Goal: Find specific page/section: Find specific page/section

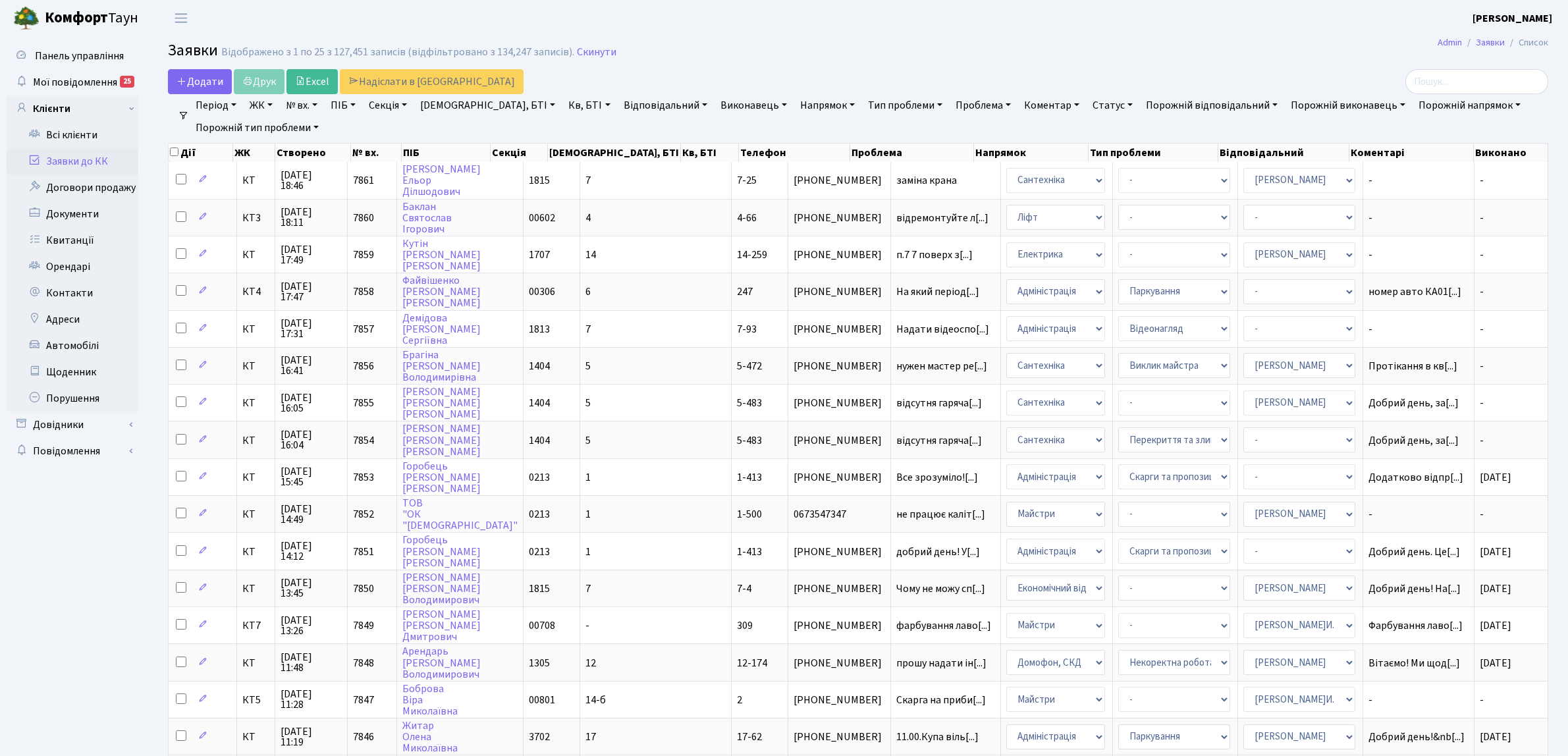
select select "25"
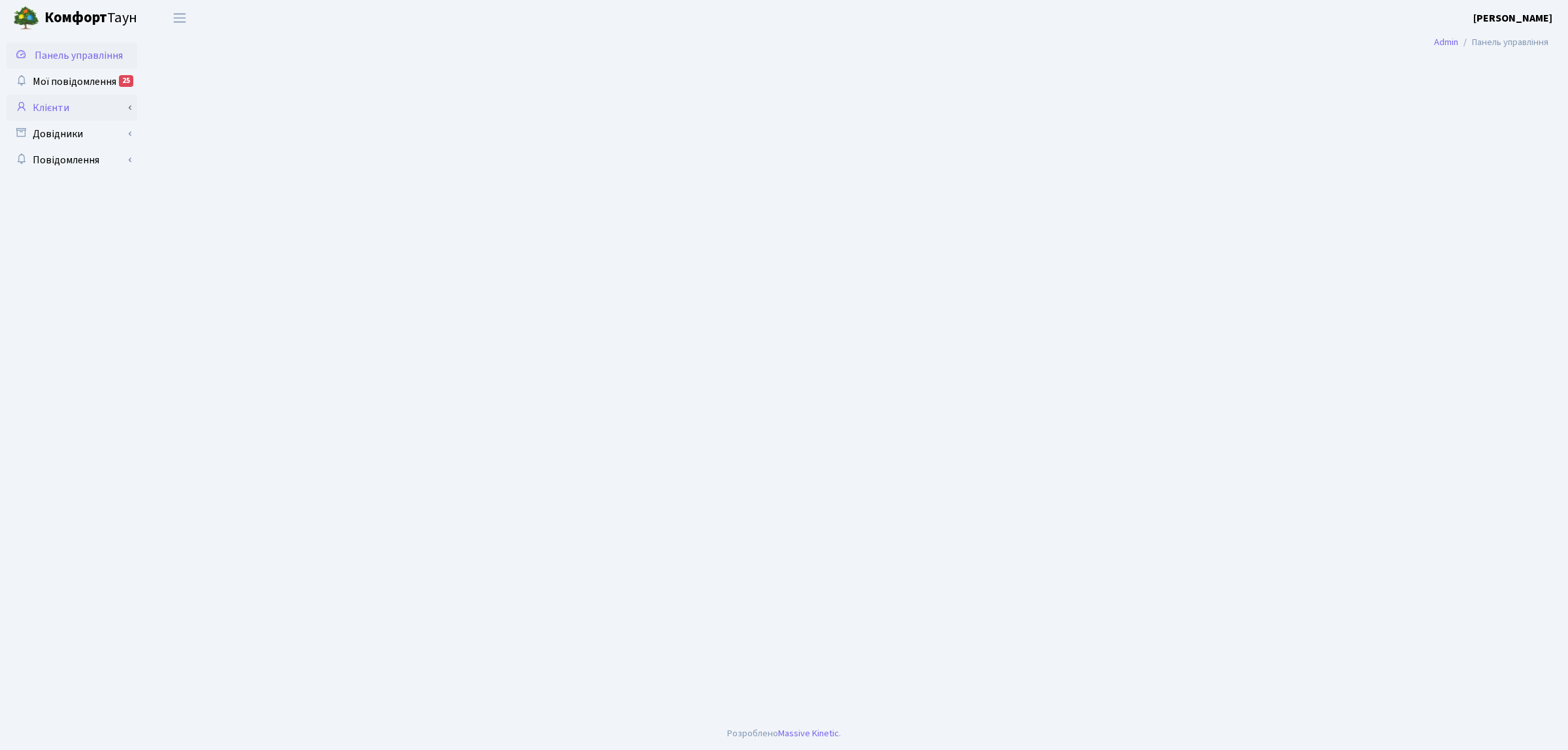
click at [93, 109] on link "Клієнти" at bounding box center [72, 108] width 131 height 26
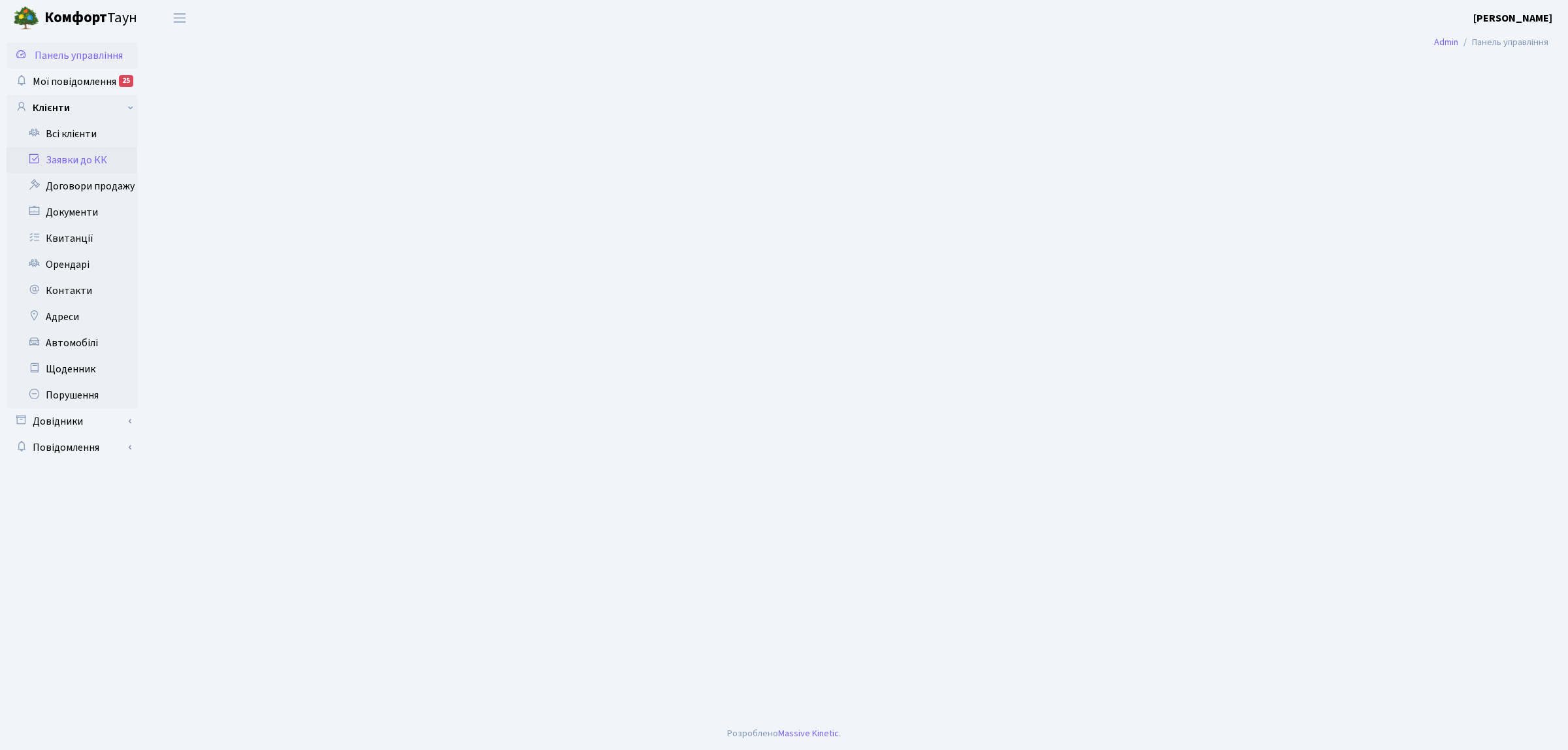
click at [93, 170] on link "Заявки до КК" at bounding box center [72, 160] width 131 height 26
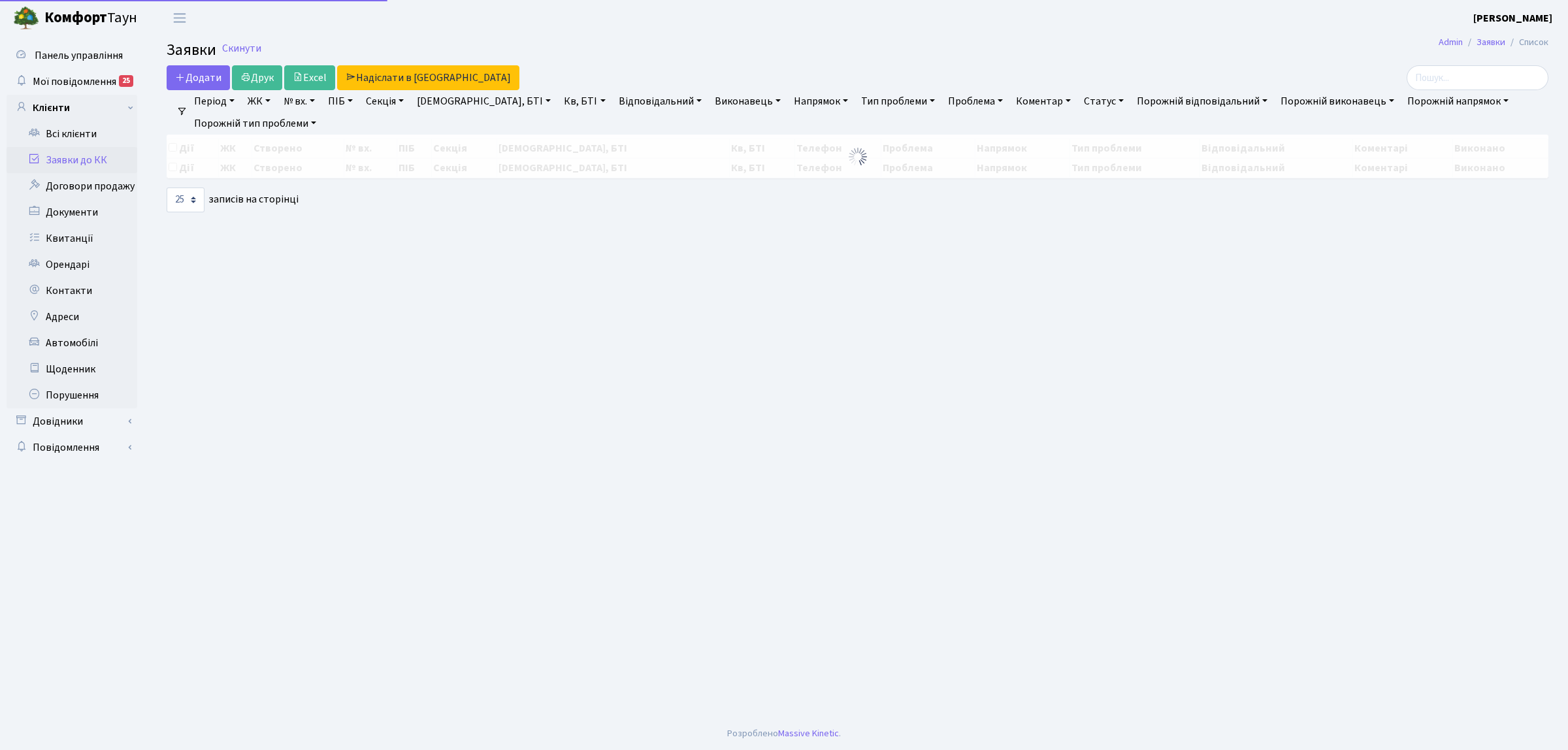
select select "25"
